Goal: Transaction & Acquisition: Book appointment/travel/reservation

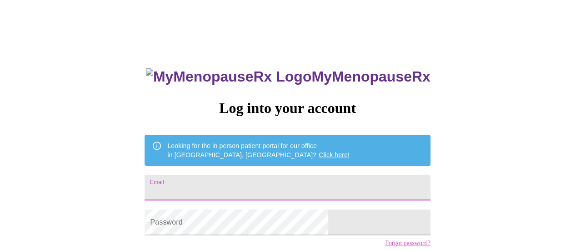
click at [221, 181] on input "Email" at bounding box center [288, 187] width 286 height 25
type input "[EMAIL_ADDRESS][DOMAIN_NAME]"
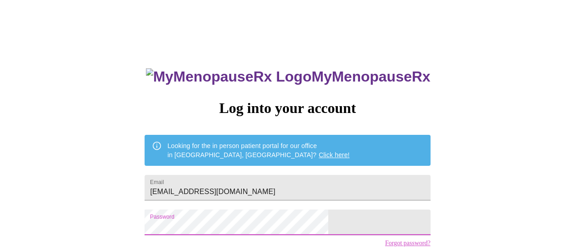
scroll to position [70, 0]
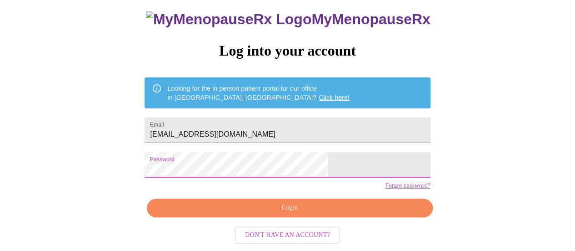
click at [300, 210] on span "Login" at bounding box center [289, 207] width 265 height 11
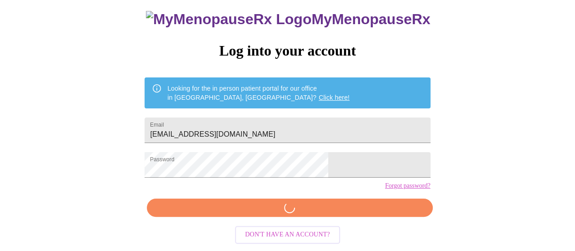
scroll to position [69, 0]
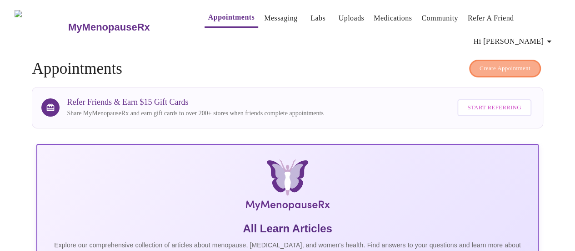
click at [512, 64] on span "Create Appointment" at bounding box center [505, 68] width 51 height 10
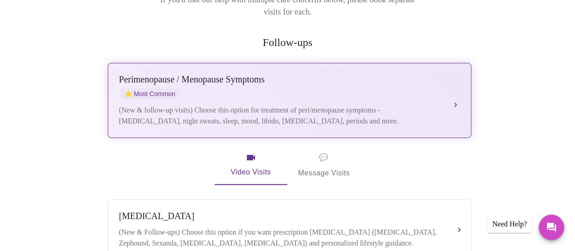
scroll to position [182, 0]
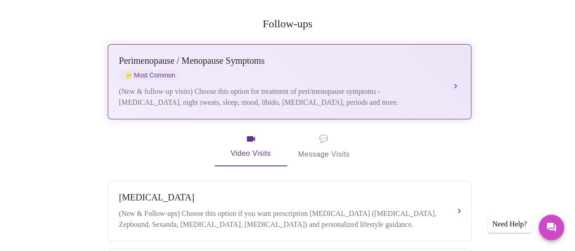
click at [455, 72] on button "[MEDICAL_DATA] / Menopause Symptoms ⭐ Most Common (New & follow-up visits) Choo…" at bounding box center [290, 81] width 364 height 75
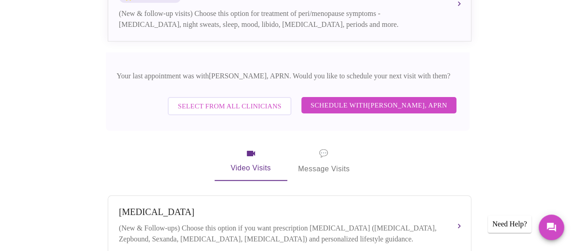
scroll to position [273, 0]
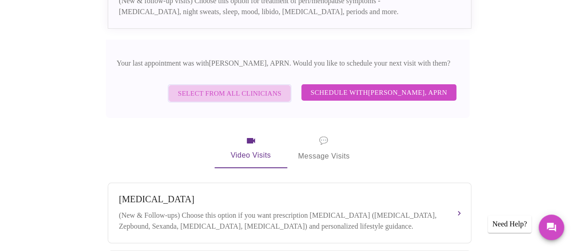
click at [250, 87] on span "Select from All Clinicians" at bounding box center [230, 93] width 104 height 12
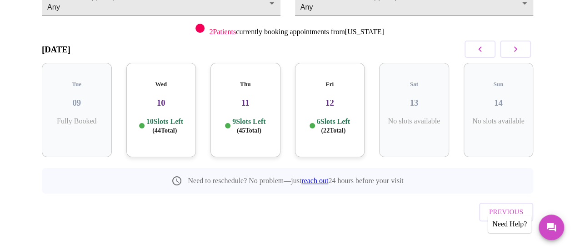
click at [165, 98] on h3 "10" at bounding box center [161, 103] width 55 height 10
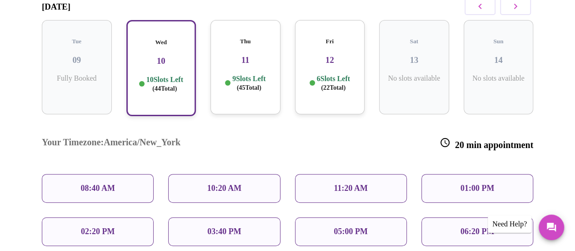
scroll to position [147, 0]
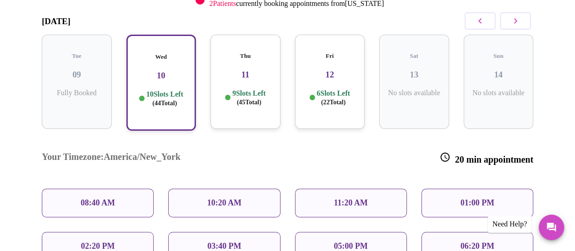
click at [222, 198] on p "10:20 AM" at bounding box center [224, 203] width 35 height 10
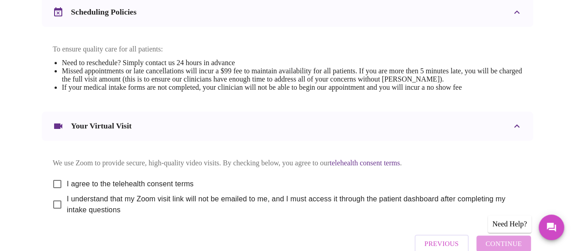
scroll to position [409, 0]
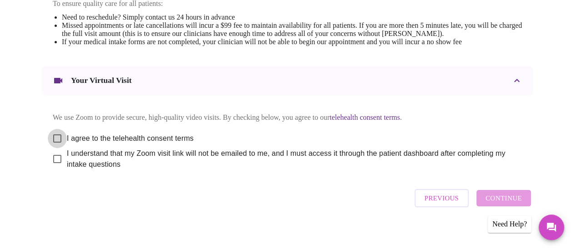
drag, startPoint x: 53, startPoint y: 145, endPoint x: 44, endPoint y: 157, distance: 15.9
click at [53, 145] on input "I agree to the telehealth consent terms" at bounding box center [57, 138] width 19 height 19
checkbox input "true"
click at [54, 168] on input "I understand that my Zoom visit link will not be emailed to me, and I must acce…" at bounding box center [57, 158] width 19 height 19
checkbox input "true"
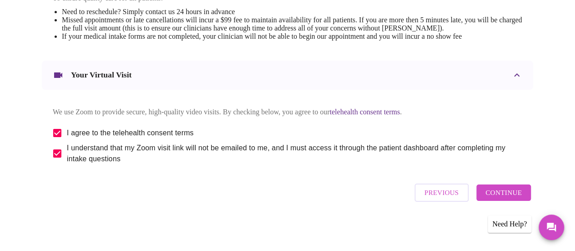
scroll to position [424, 0]
click at [494, 192] on span "Continue" at bounding box center [504, 192] width 36 height 12
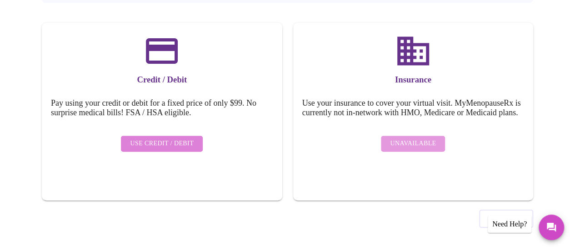
click at [164, 138] on span "Use Credit / Debit" at bounding box center [162, 143] width 64 height 11
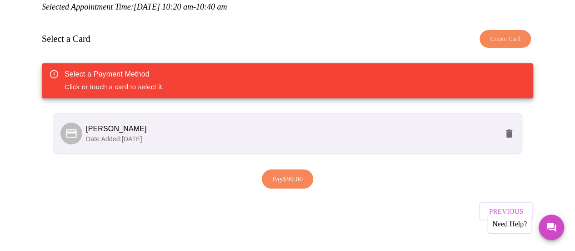
scroll to position [135, 0]
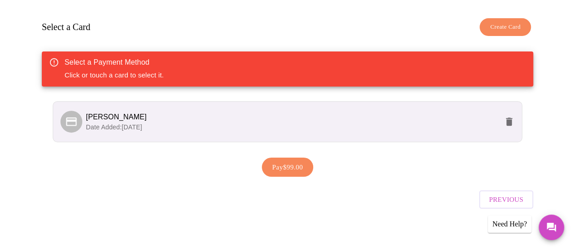
click at [507, 25] on span "Create Card" at bounding box center [505, 27] width 30 height 10
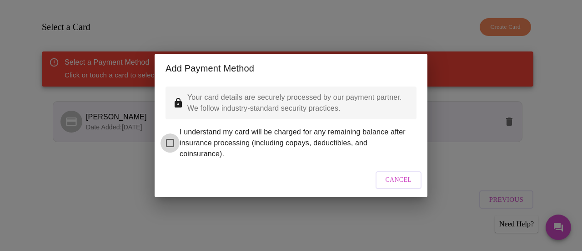
click at [170, 136] on input "I understand my card will be charged for any remaining balance after insurance …" at bounding box center [170, 142] width 19 height 19
checkbox input "true"
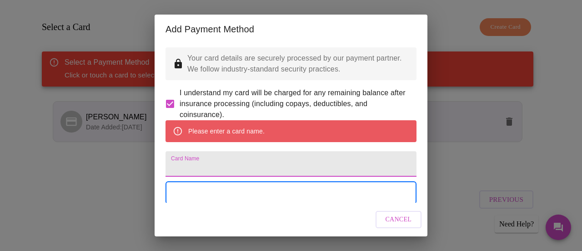
click at [181, 176] on input "Card Name" at bounding box center [291, 163] width 251 height 25
type input "[PERSON_NAME]"
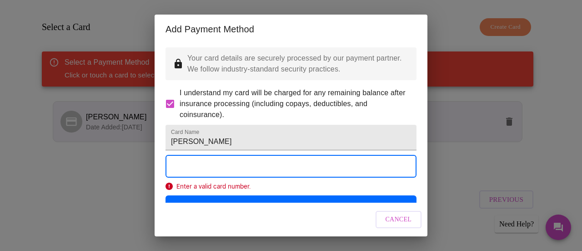
click at [557, 143] on div "Add Payment Method Your card details are securely processed by our payment part…" at bounding box center [291, 125] width 582 height 251
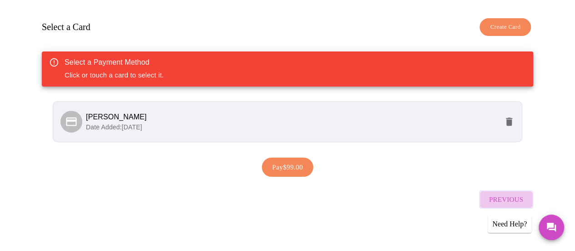
click at [515, 195] on span "Previous" at bounding box center [506, 199] width 34 height 12
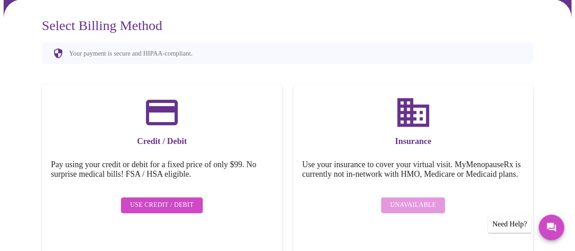
scroll to position [0, 0]
